Goal: Find contact information: Find contact information

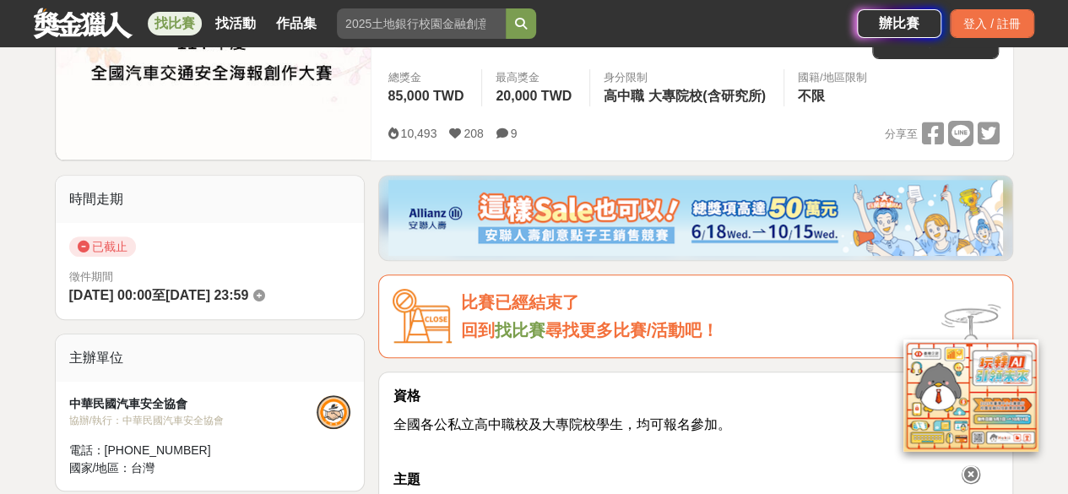
scroll to position [338, 0]
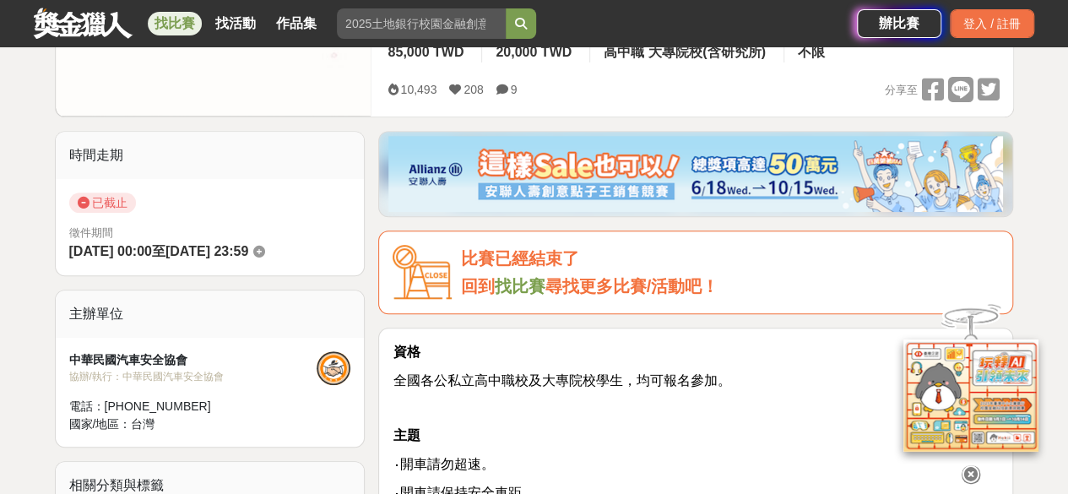
click at [978, 480] on div at bounding box center [970, 471] width 169 height 29
click at [978, 483] on p "‧開車請保持安全車距。" at bounding box center [695, 493] width 606 height 20
drag, startPoint x: 76, startPoint y: 354, endPoint x: 179, endPoint y: 349, distance: 103.1
click at [179, 351] on div "中華民國汽車安全協會" at bounding box center [193, 360] width 248 height 18
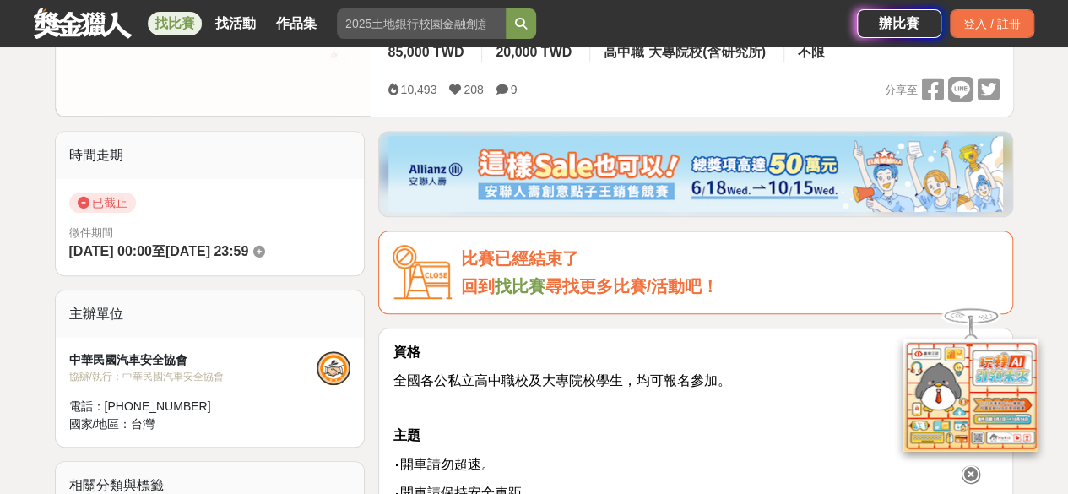
click at [196, 347] on div "中華民國汽車安全協會 協辦/執行： 中華民國汽車安全協會 電話： [PHONE_NUMBER] 國家/地區： 台灣" at bounding box center [210, 392] width 309 height 109
drag, startPoint x: 188, startPoint y: 358, endPoint x: 51, endPoint y: 354, distance: 137.6
copy div "中華民國汽車安全協會"
